Goal: Information Seeking & Learning: Learn about a topic

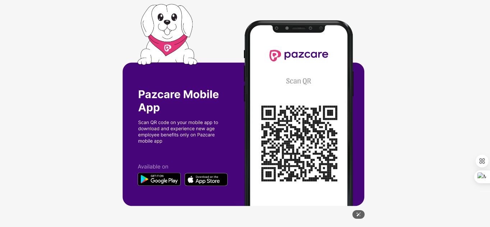
click at [298, 131] on img at bounding box center [245, 114] width 245 height 220
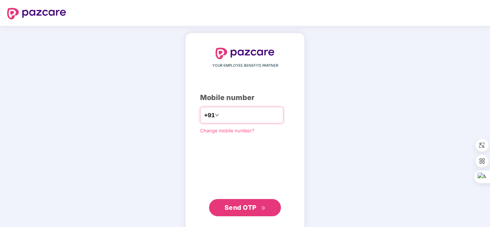
type input "**********"
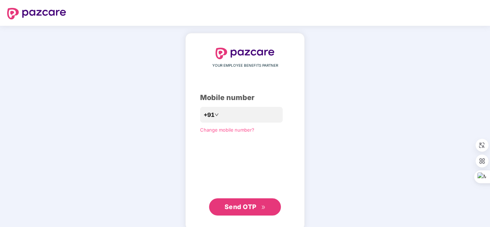
click at [251, 210] on span "Send OTP" at bounding box center [241, 207] width 32 height 8
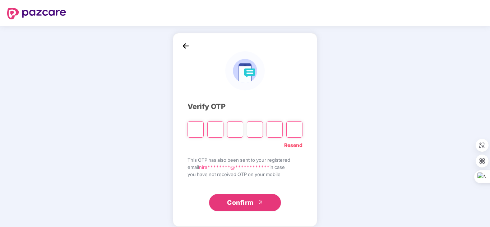
type input "*"
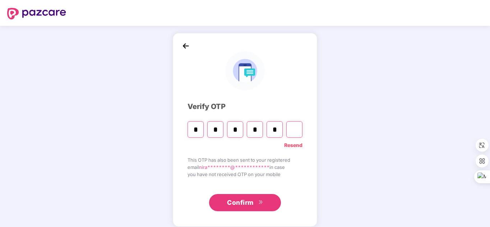
type input "*"
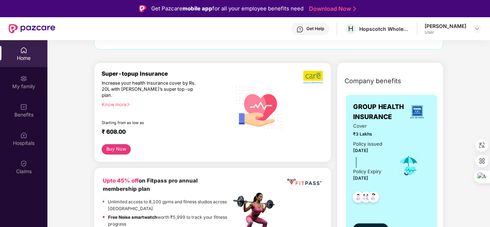
scroll to position [66, 0]
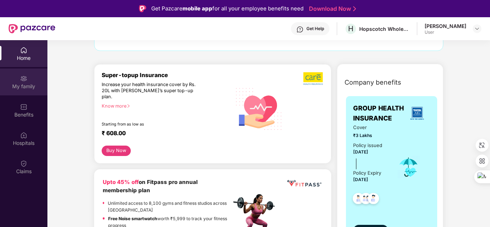
click at [26, 88] on div "My family" at bounding box center [23, 86] width 47 height 7
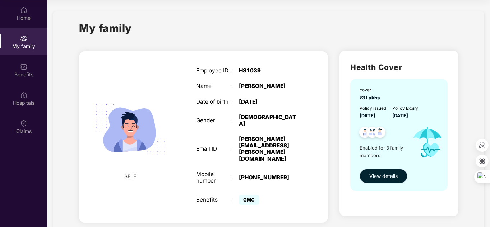
drag, startPoint x: 376, startPoint y: 179, endPoint x: 391, endPoint y: 179, distance: 15.1
click at [391, 179] on span "View details" at bounding box center [383, 177] width 28 height 8
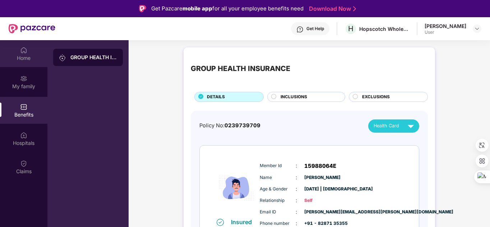
click at [33, 57] on div "Home" at bounding box center [23, 58] width 47 height 7
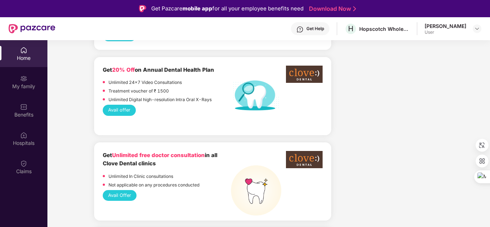
scroll to position [501, 0]
click at [479, 31] on img at bounding box center [477, 29] width 6 height 6
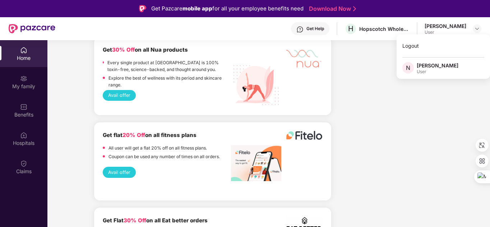
scroll to position [959, 0]
click at [372, 116] on div "Company benefits GROUP HEALTH INSURANCE Cover ₹3 Lakhs Policy issued [DATE] Pol…" at bounding box center [390, 52] width 112 height 1762
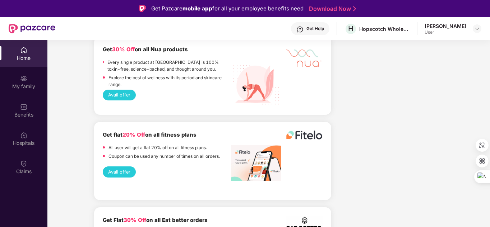
click at [27, 52] on div "Home" at bounding box center [23, 53] width 47 height 27
click at [23, 51] on img at bounding box center [23, 50] width 7 height 7
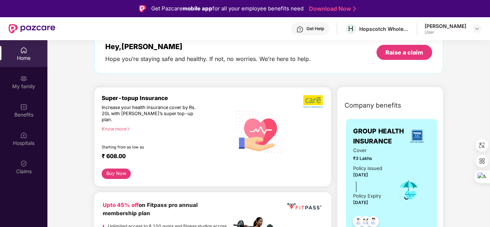
scroll to position [0, 0]
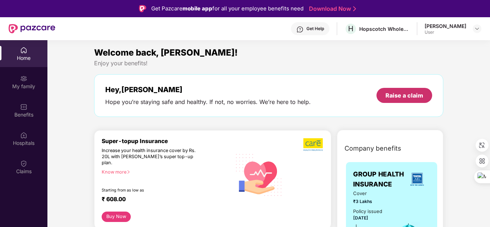
click at [382, 96] on div "Raise a claim" at bounding box center [405, 95] width 56 height 15
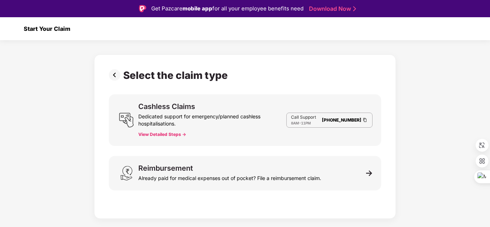
scroll to position [17, 0]
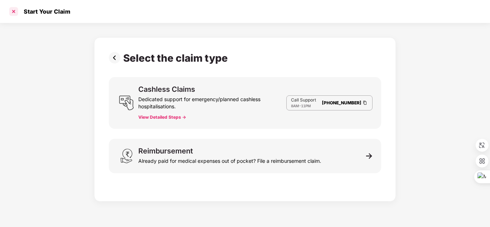
click at [15, 13] on div at bounding box center [14, 12] width 12 height 12
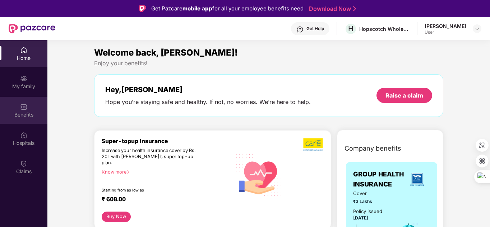
click at [24, 115] on div "Benefits" at bounding box center [23, 114] width 47 height 7
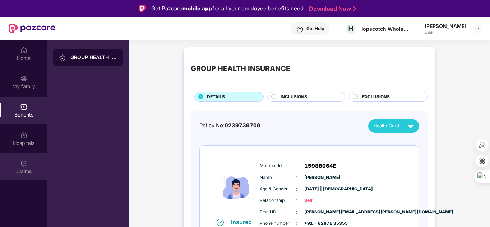
click at [30, 169] on div "Claims" at bounding box center [23, 171] width 47 height 7
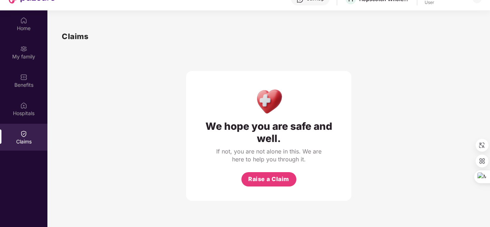
scroll to position [40, 0]
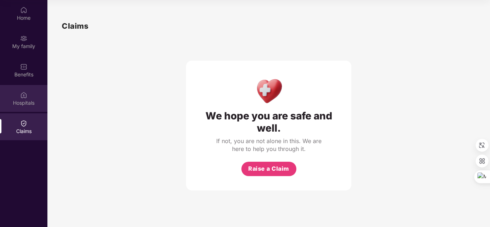
click at [22, 105] on div "Hospitals" at bounding box center [23, 103] width 47 height 7
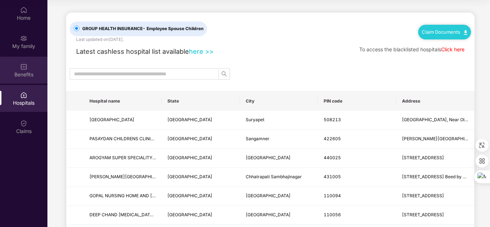
click at [28, 75] on div "Benefits" at bounding box center [23, 74] width 47 height 7
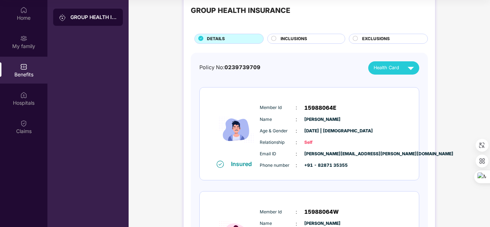
scroll to position [19, 0]
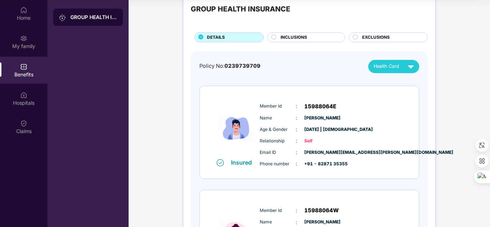
click at [287, 35] on span "INCLUSIONS" at bounding box center [294, 37] width 27 height 7
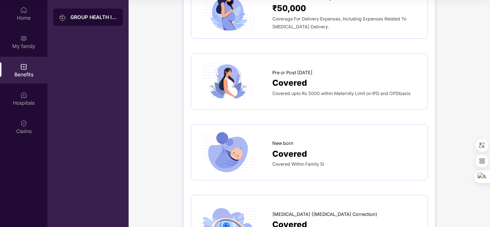
scroll to position [868, 0]
click at [283, 148] on span "Covered" at bounding box center [289, 154] width 35 height 13
click at [217, 132] on img at bounding box center [228, 152] width 60 height 41
click at [295, 137] on div "New born" at bounding box center [346, 142] width 148 height 11
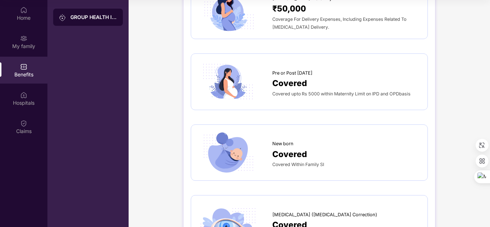
click at [256, 142] on img at bounding box center [228, 152] width 60 height 41
click at [206, 147] on img at bounding box center [228, 152] width 60 height 41
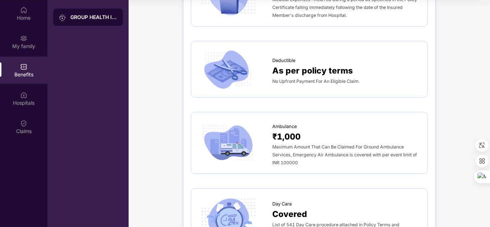
scroll to position [520, 0]
